Goal: Task Accomplishment & Management: Use online tool/utility

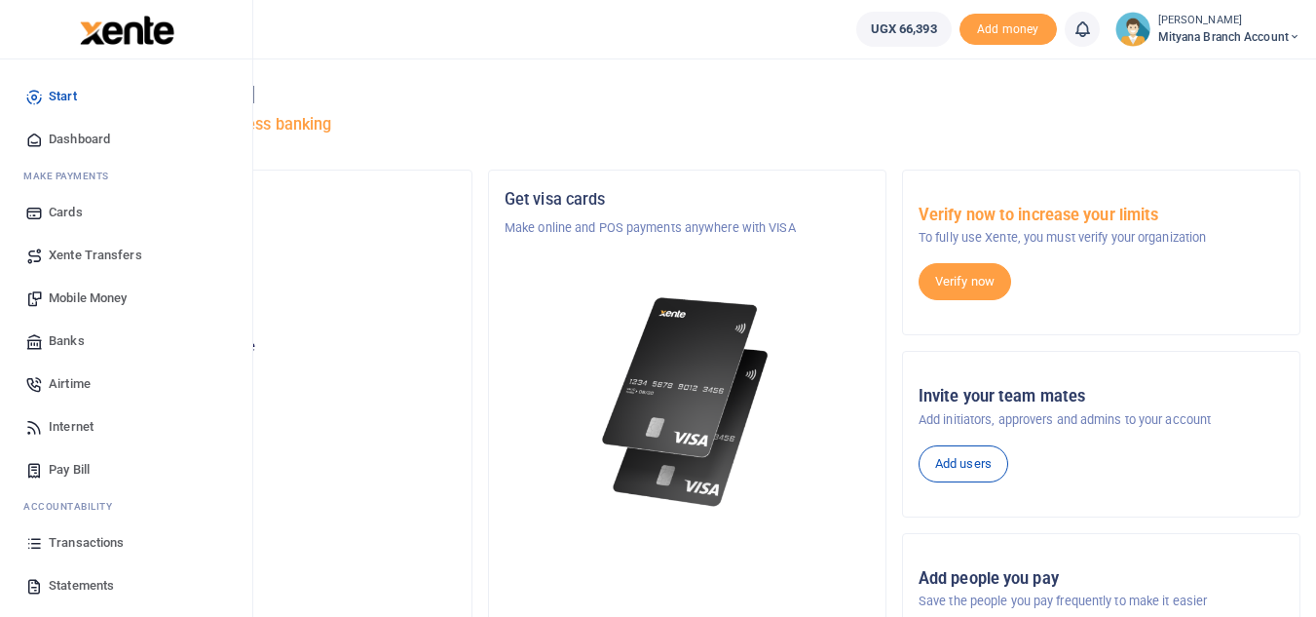
click at [72, 549] on span "Transactions" at bounding box center [86, 542] width 75 height 19
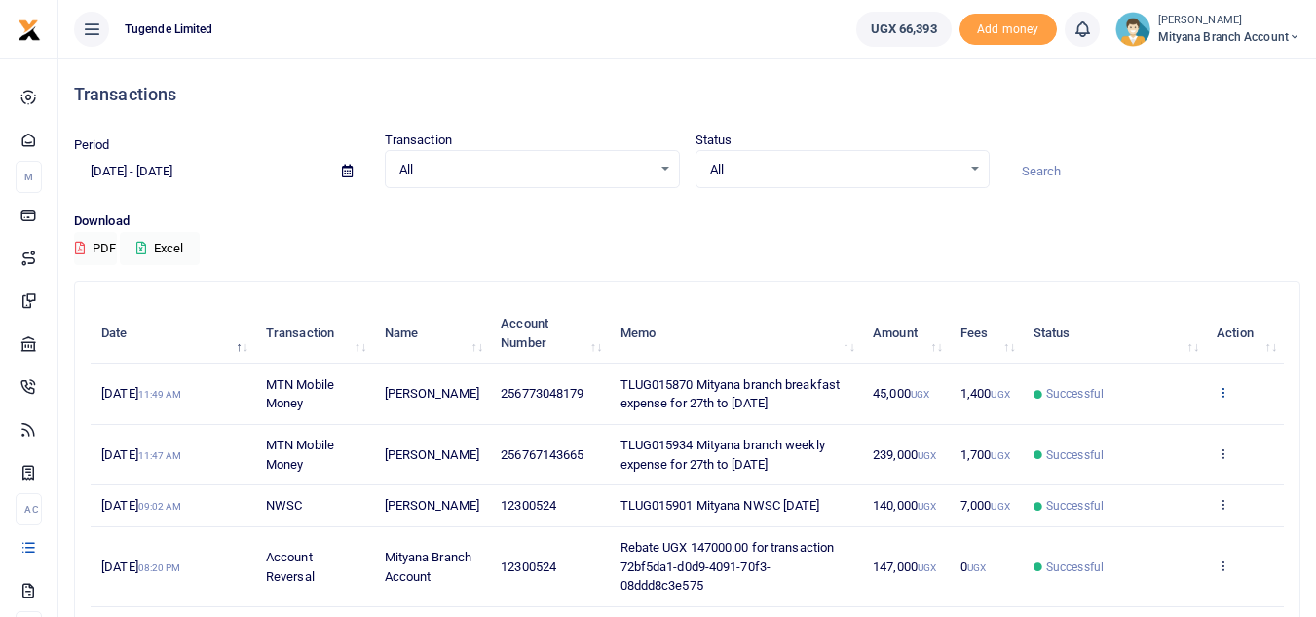
click at [1226, 386] on icon at bounding box center [1223, 392] width 13 height 14
click at [1152, 464] on link "Send again" at bounding box center [1152, 468] width 154 height 27
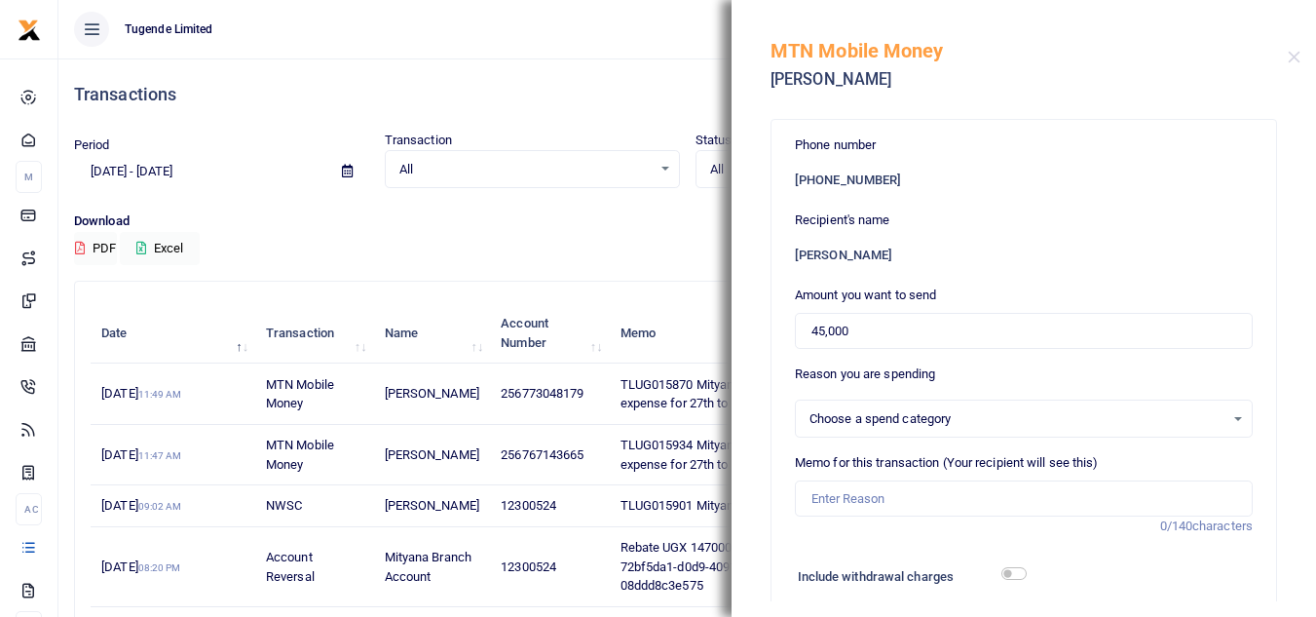
select select
click at [1300, 499] on div "Phone number [PHONE_NUMBER] Recipient's name [PERSON_NAME] Amount you want to s…" at bounding box center [1024, 354] width 585 height 493
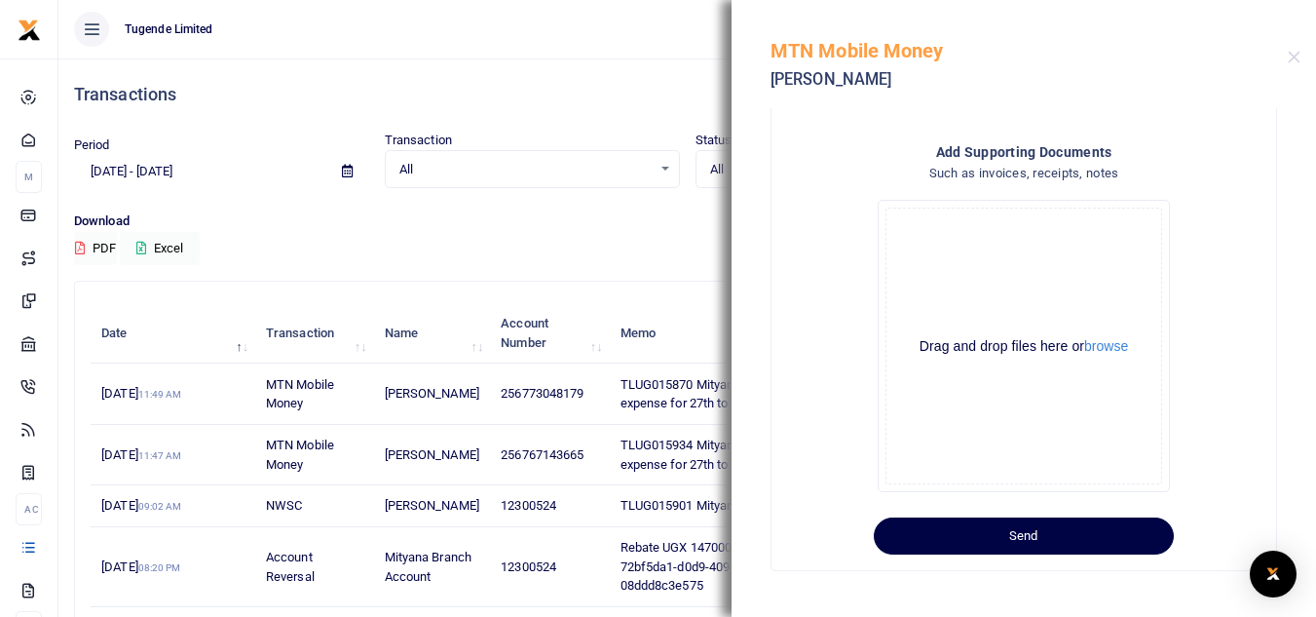
scroll to position [48, 0]
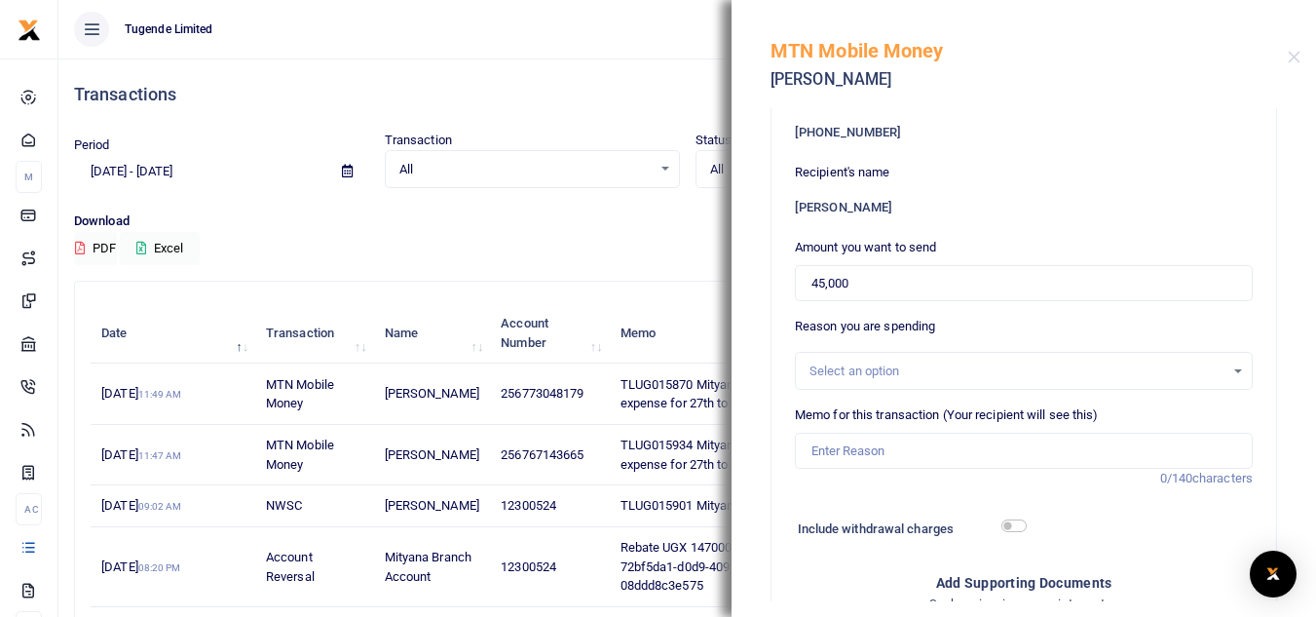
click at [698, 6] on ul "Tugende Limited" at bounding box center [449, 29] width 782 height 58
click at [1287, 59] on h5 "MTN Mobile Money" at bounding box center [1029, 50] width 517 height 23
click at [1290, 57] on button "Close" at bounding box center [1294, 57] width 13 height 13
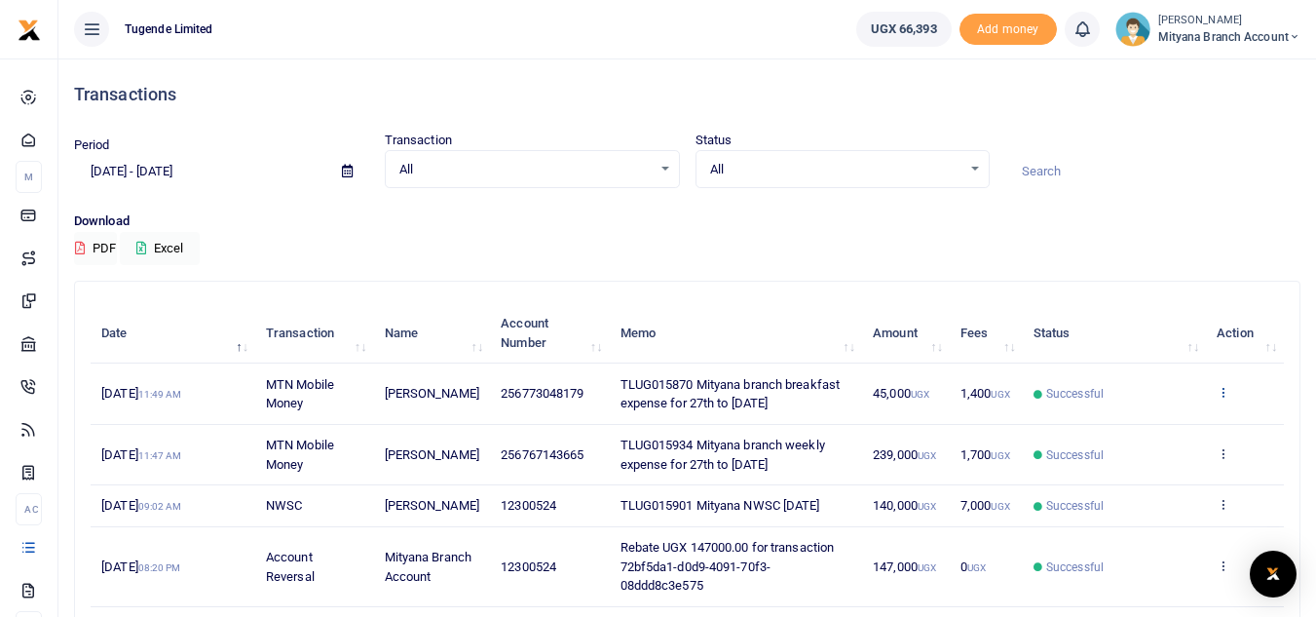
click at [1224, 398] on icon at bounding box center [1223, 392] width 13 height 14
click at [1142, 430] on link "View details" at bounding box center [1152, 424] width 154 height 27
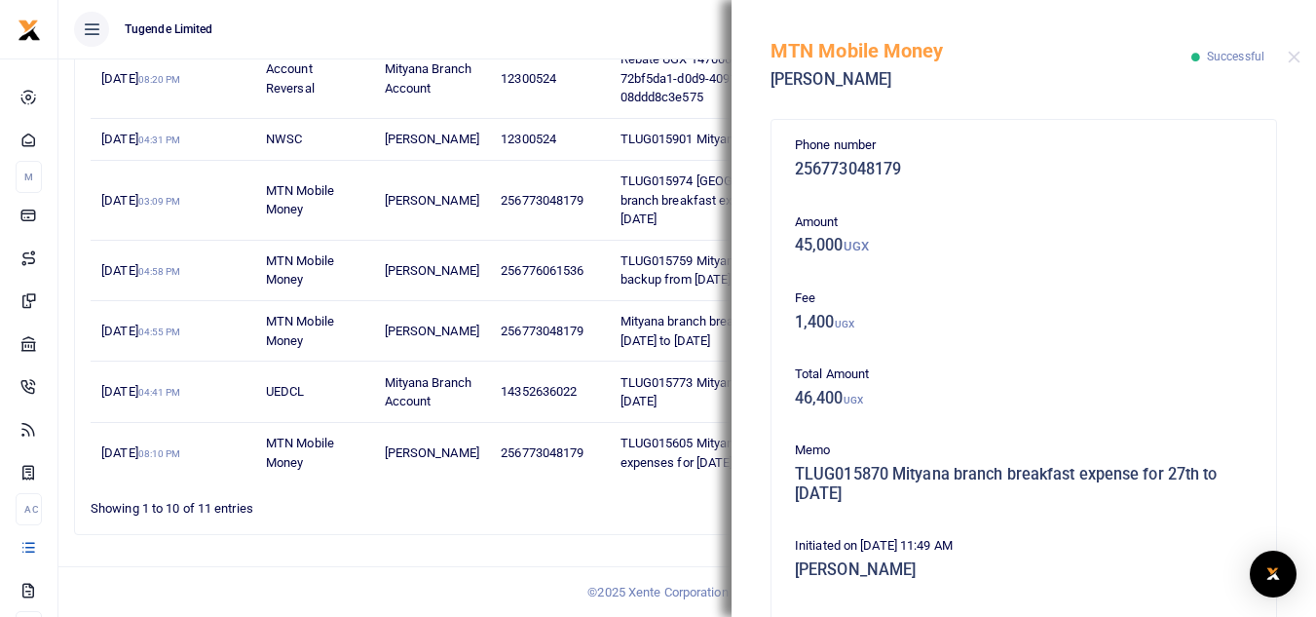
scroll to position [526, 0]
click at [1289, 431] on div "Phone number 256773048179 Amount 45,000 UGX Fee 1,400 UGX Total Amount 46,400 U…" at bounding box center [1024, 362] width 585 height 509
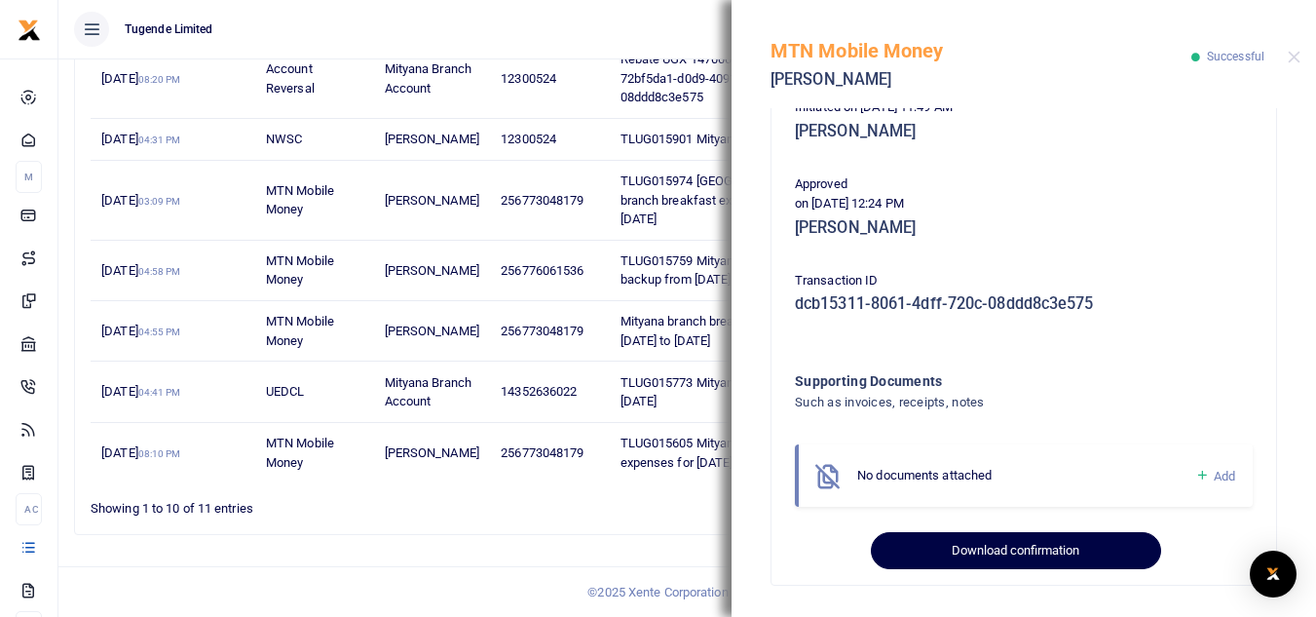
click at [1086, 542] on button "Download confirmation" at bounding box center [1015, 550] width 289 height 37
